Goal: Communication & Community: Connect with others

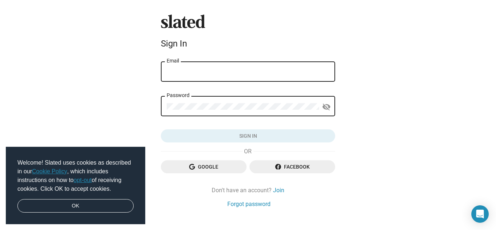
click at [263, 72] on input "Email" at bounding box center [248, 72] width 163 height 7
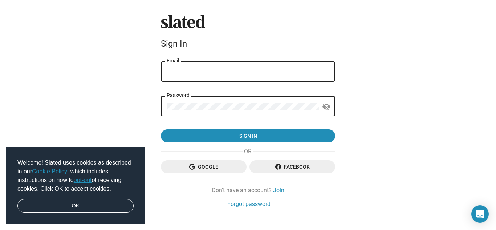
type input "[EMAIL_ADDRESS][DOMAIN_NAME]"
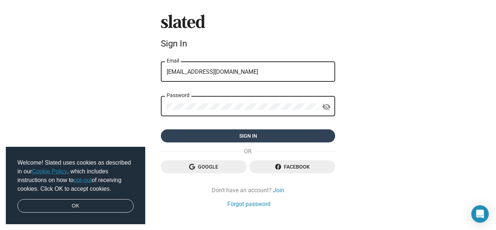
click at [260, 134] on span "Sign in" at bounding box center [248, 135] width 163 height 13
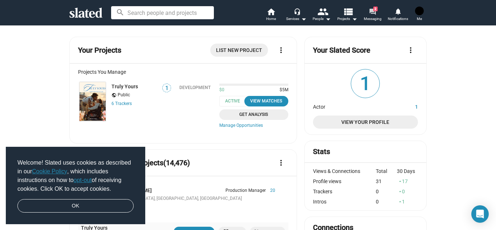
click at [368, 12] on link "forum 2 Messaging" at bounding box center [372, 15] width 25 height 16
